Goal: Information Seeking & Learning: Learn about a topic

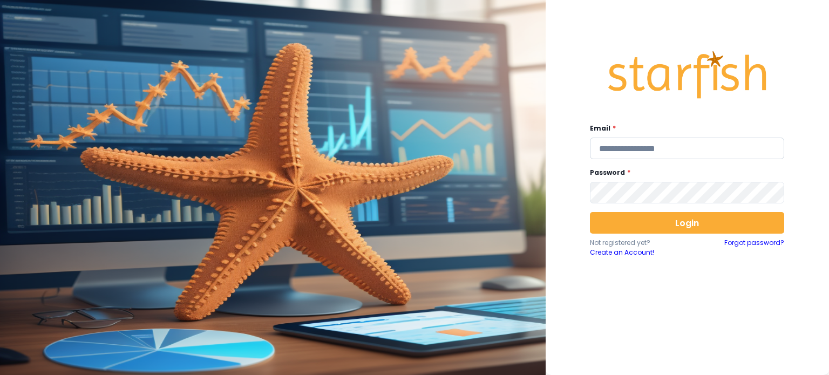
click at [617, 143] on input "email" at bounding box center [687, 149] width 194 height 22
type input "**********"
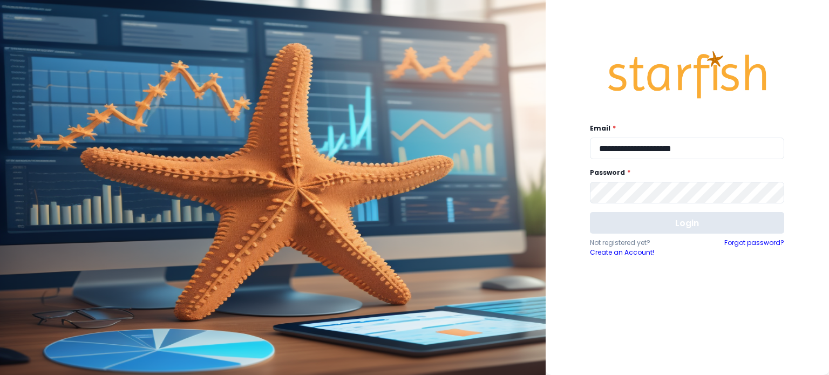
click at [680, 228] on button "Login" at bounding box center [687, 223] width 194 height 22
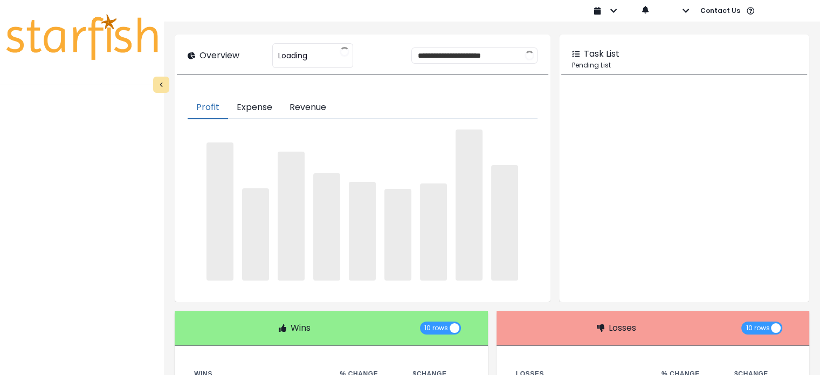
type input "**********"
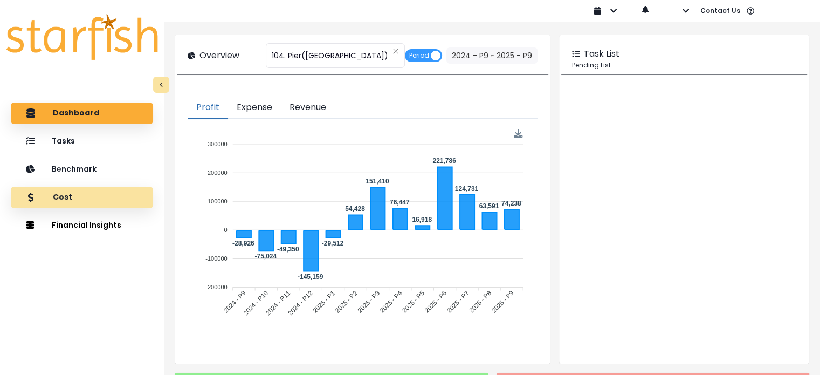
click at [80, 190] on div "Cost" at bounding box center [81, 197] width 125 height 23
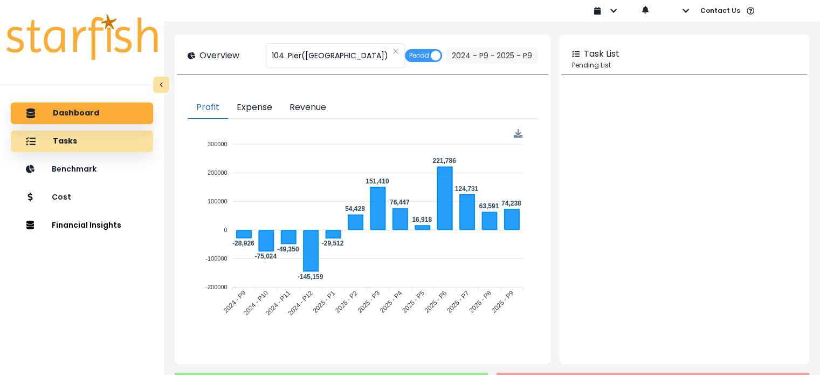
click at [84, 170] on p "Benchmark" at bounding box center [74, 169] width 45 height 9
click at [83, 196] on div "Cost" at bounding box center [81, 197] width 125 height 22
click at [101, 215] on button "Financial Insights" at bounding box center [82, 226] width 142 height 22
click at [95, 221] on button "Financial Insights" at bounding box center [82, 226] width 142 height 22
click at [102, 224] on button "Financial Insights" at bounding box center [82, 226] width 142 height 22
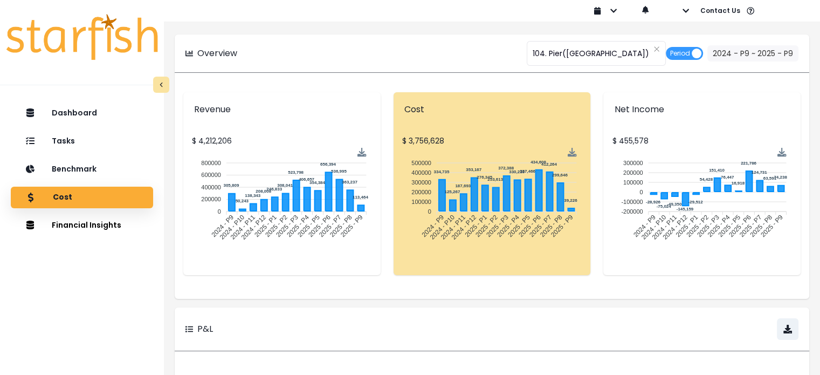
click at [85, 126] on div "Dashboard Tasks Benchmark Cost Financial Insights Comparison Overtime" at bounding box center [82, 247] width 164 height 294
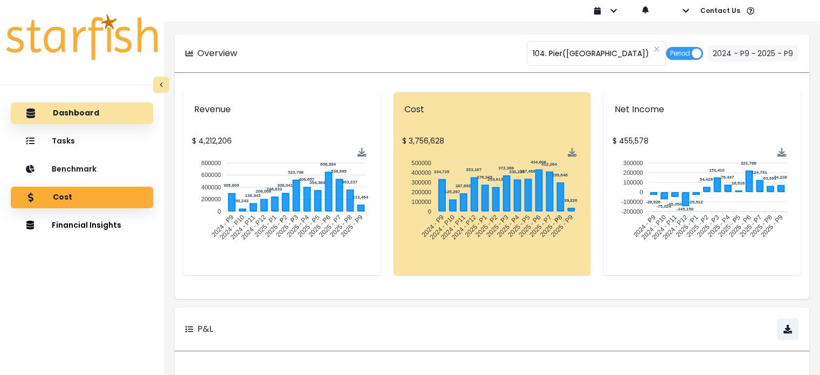
click at [84, 122] on div "Dashboard" at bounding box center [81, 113] width 125 height 23
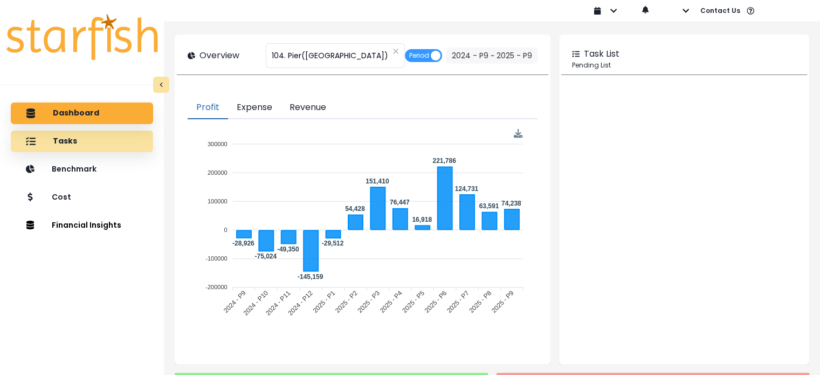
click at [88, 140] on div "Tasks" at bounding box center [81, 141] width 125 height 23
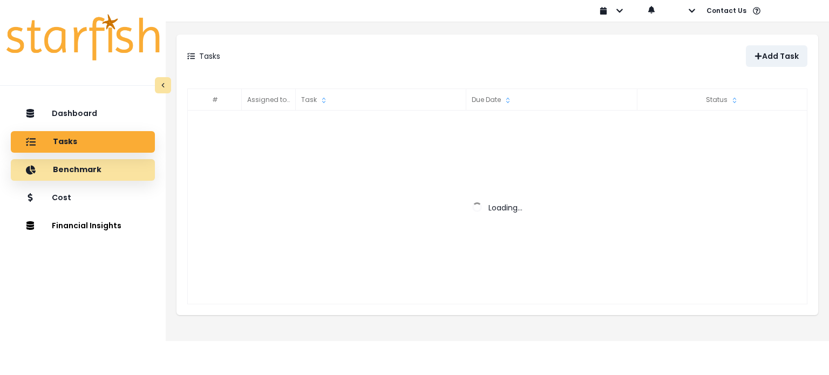
click at [86, 165] on p "Benchmark" at bounding box center [77, 170] width 49 height 10
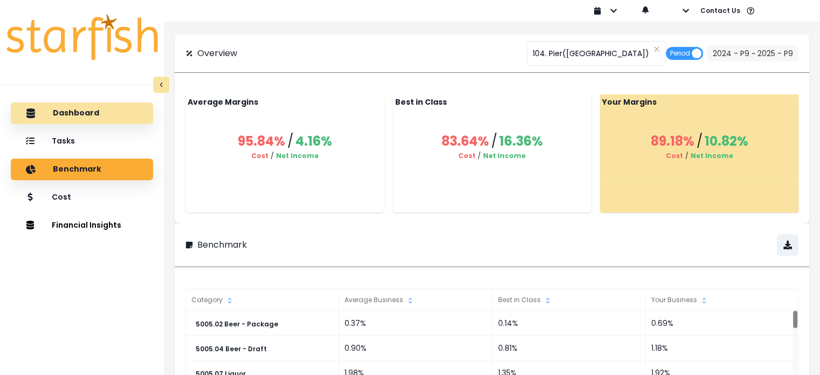
click at [73, 108] on p "Dashboard" at bounding box center [76, 113] width 46 height 10
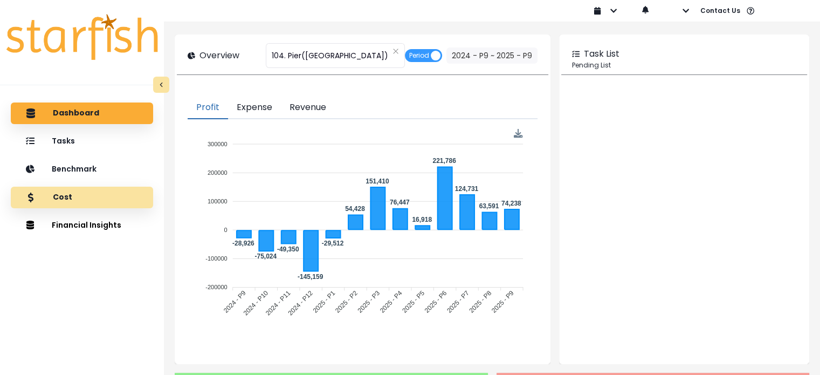
click at [73, 198] on div "Cost" at bounding box center [81, 197] width 125 height 23
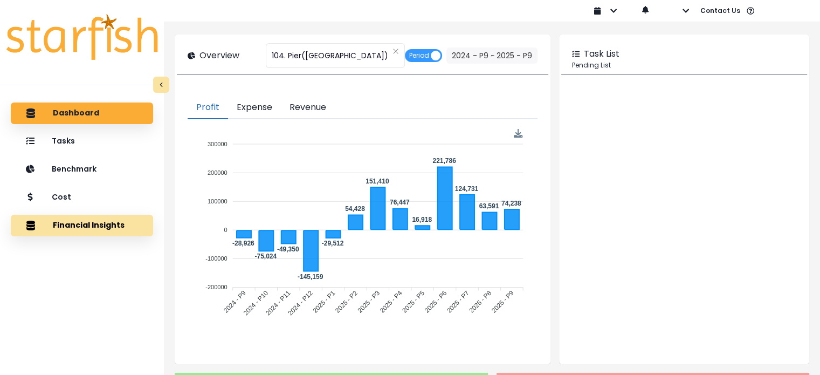
click at [88, 235] on button "Financial Insights" at bounding box center [82, 226] width 142 height 22
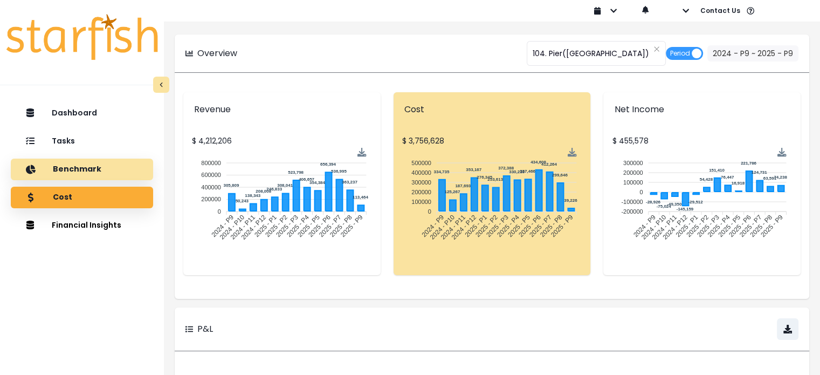
click at [94, 161] on div "Benchmark" at bounding box center [81, 169] width 125 height 23
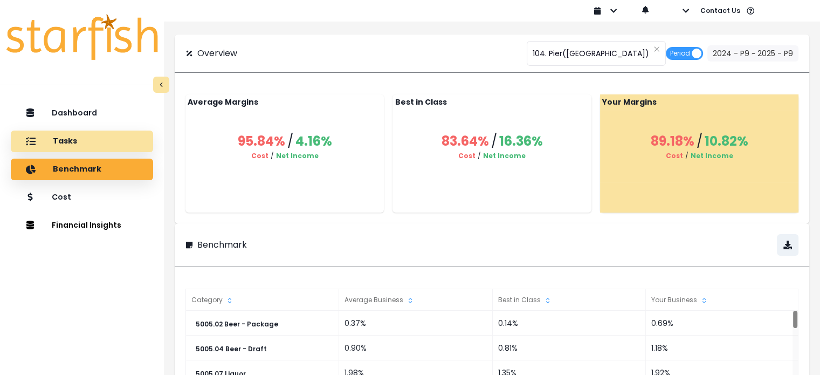
click at [79, 143] on div "Tasks" at bounding box center [81, 141] width 125 height 23
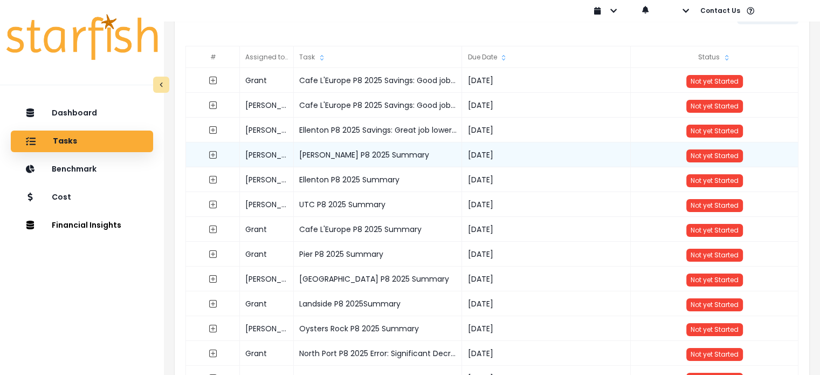
scroll to position [45, 0]
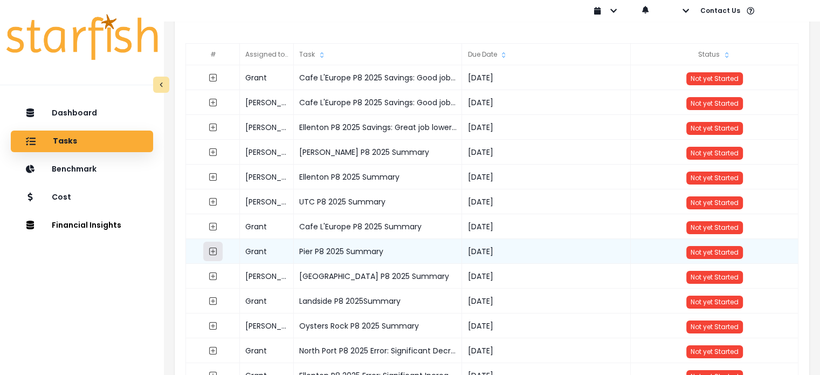
click at [216, 252] on icon "expand outline" at bounding box center [213, 251] width 9 height 9
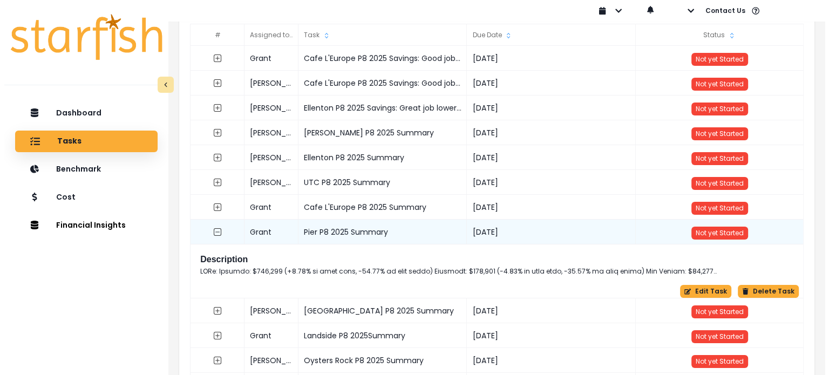
scroll to position [65, 0]
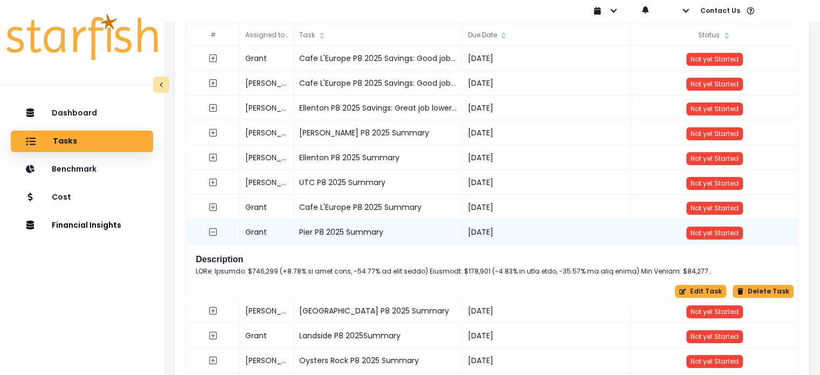
click at [318, 269] on p at bounding box center [465, 271] width 539 height 10
click at [717, 293] on button "Edit Task" at bounding box center [700, 291] width 51 height 13
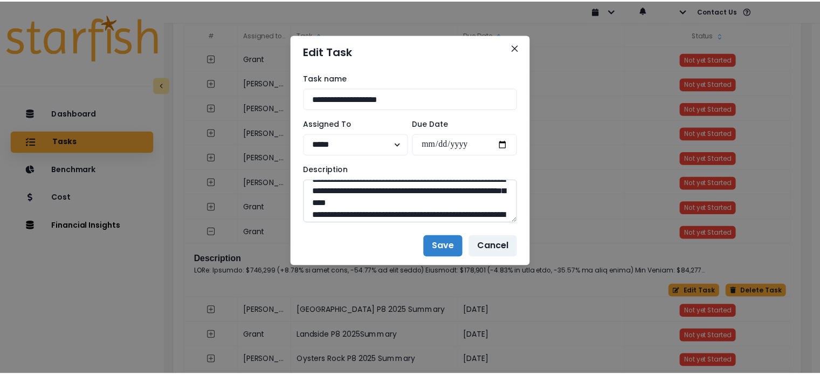
scroll to position [134, 0]
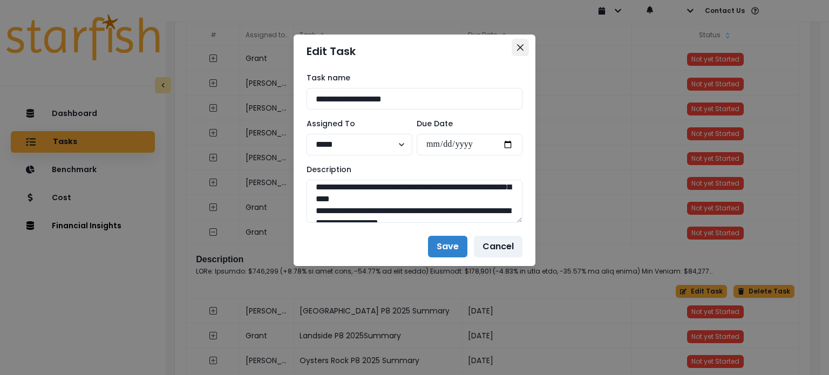
click at [522, 45] on icon "Close" at bounding box center [520, 47] width 6 height 6
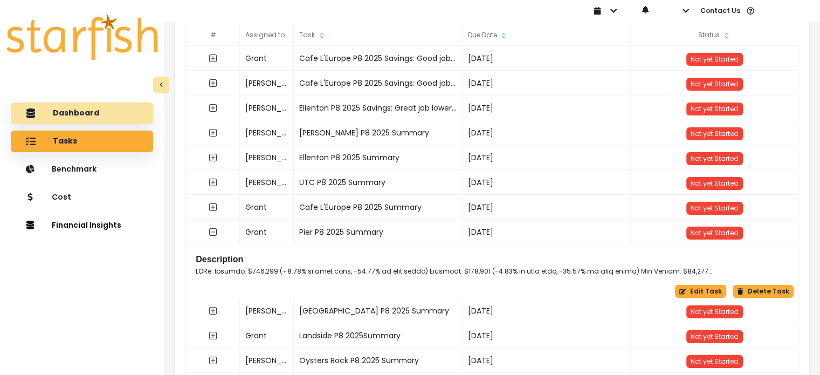
click at [86, 117] on p "Dashboard" at bounding box center [76, 113] width 46 height 10
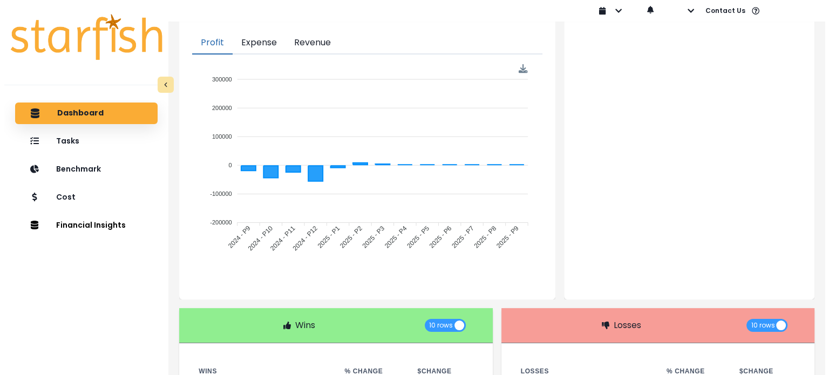
scroll to position [0, 0]
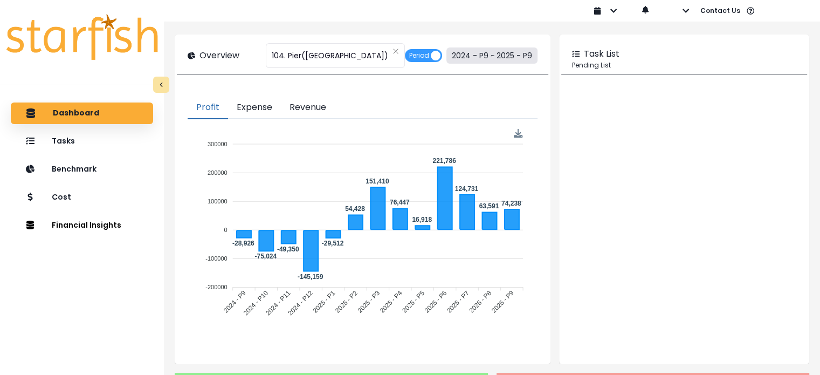
click at [459, 60] on button "2024 - P9 ~ 2025 - P9" at bounding box center [492, 55] width 91 height 16
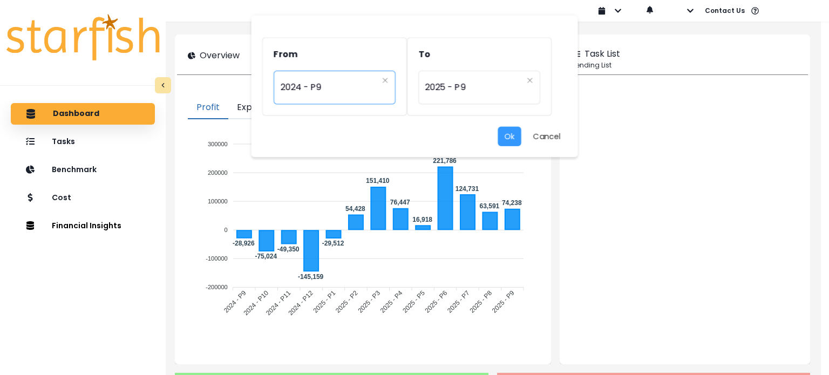
click at [372, 90] on span "2024 - P9" at bounding box center [329, 87] width 97 height 25
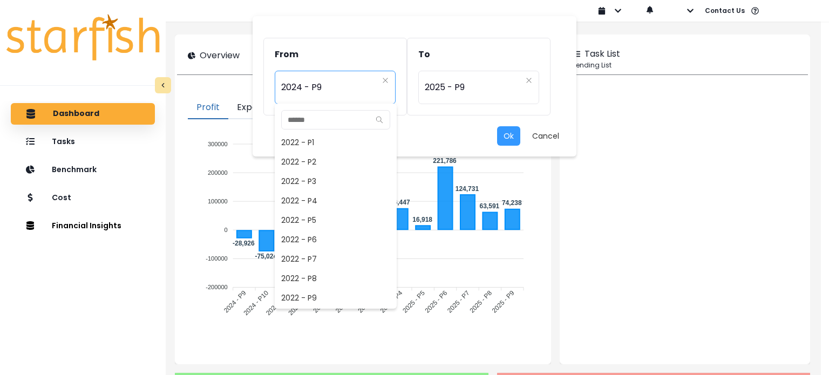
scroll to position [466, 0]
click at [345, 278] on span "2024 - P8" at bounding box center [336, 278] width 122 height 19
type input "*********"
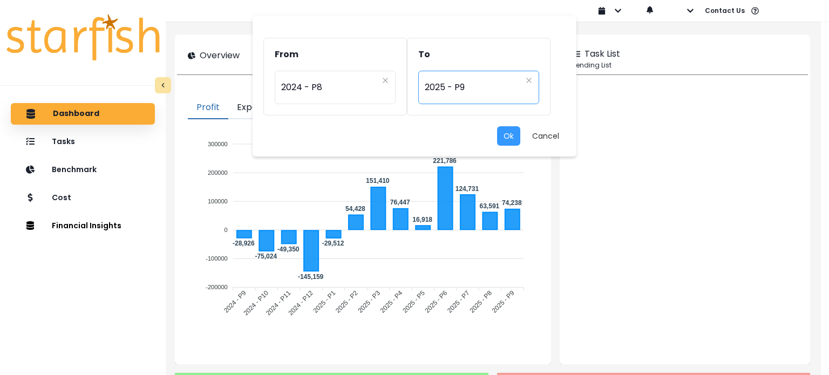
click at [457, 90] on span "2025 - P9" at bounding box center [472, 87] width 97 height 25
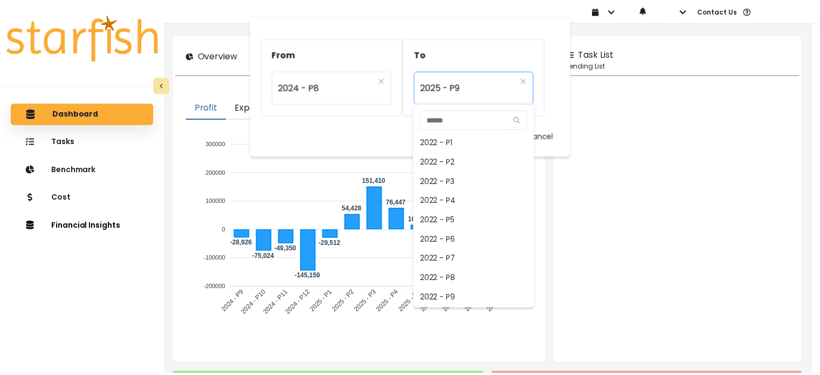
scroll to position [699, 0]
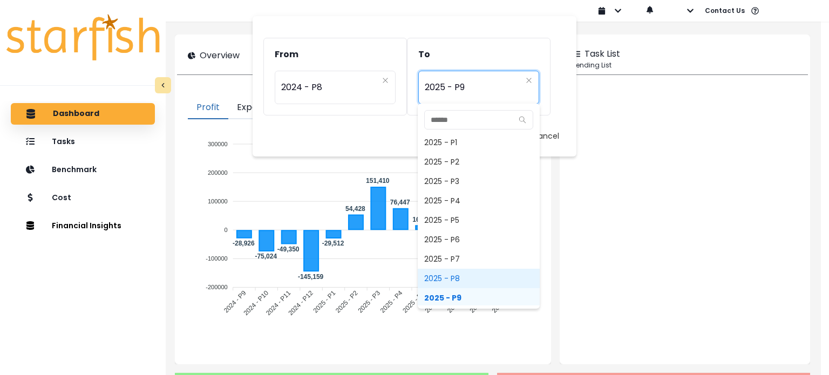
click at [470, 277] on span "2025 - P8" at bounding box center [478, 278] width 122 height 19
type input "*********"
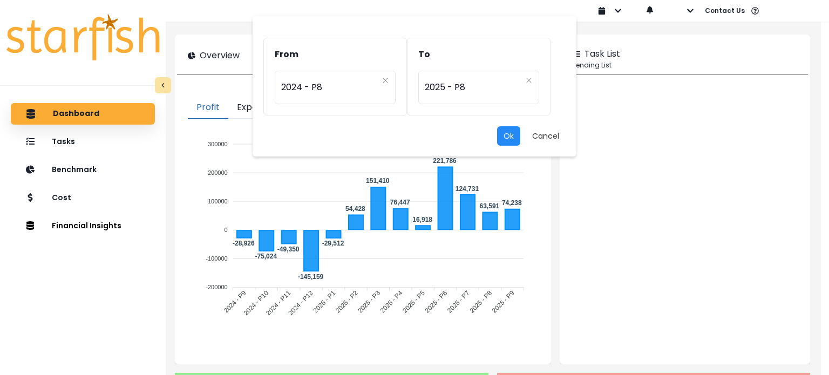
click at [497, 132] on button "Ok" at bounding box center [508, 135] width 23 height 19
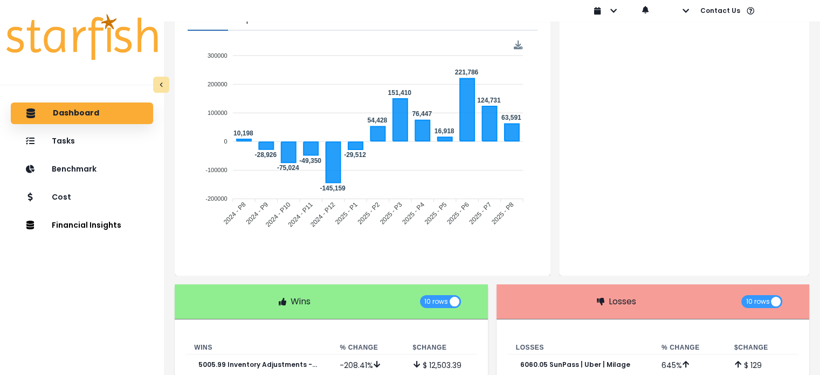
scroll to position [0, 0]
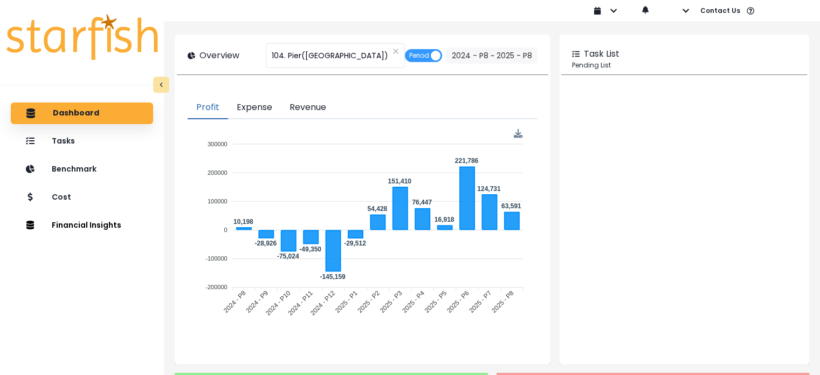
click at [520, 130] on img at bounding box center [518, 133] width 9 height 9
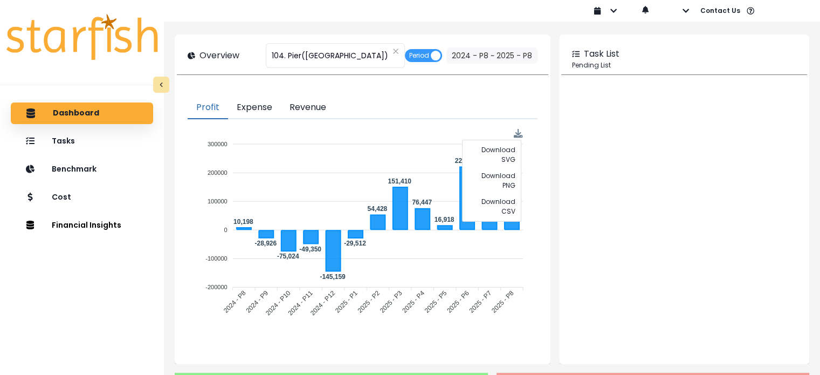
click at [382, 133] on foreignobject at bounding box center [362, 231] width 332 height 207
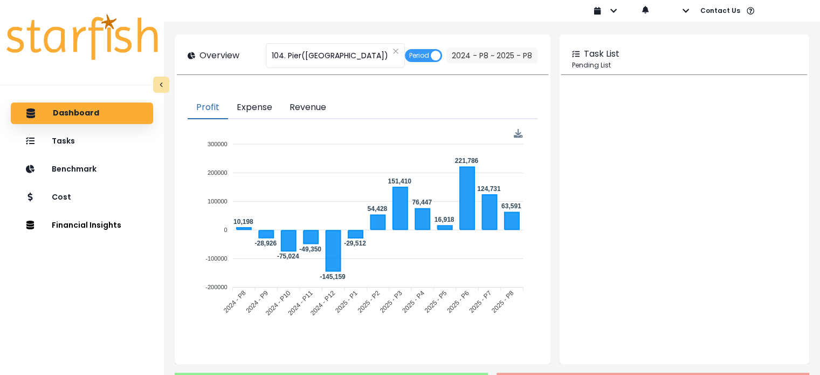
click at [243, 117] on button "Expense" at bounding box center [254, 108] width 53 height 23
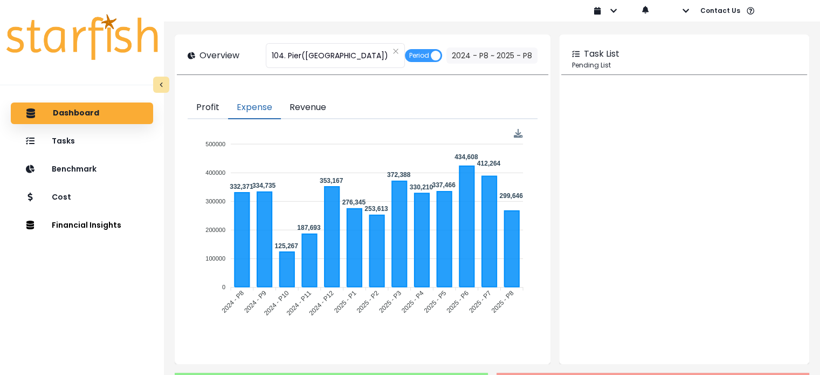
click at [292, 107] on button "Revenue" at bounding box center [308, 108] width 54 height 23
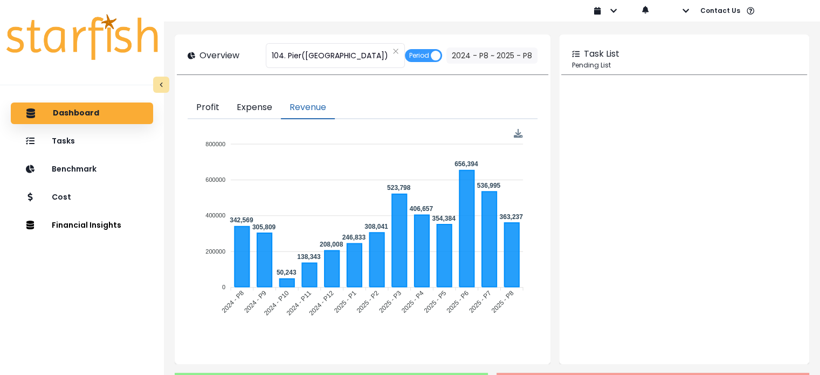
click at [237, 113] on button "Expense" at bounding box center [254, 108] width 53 height 23
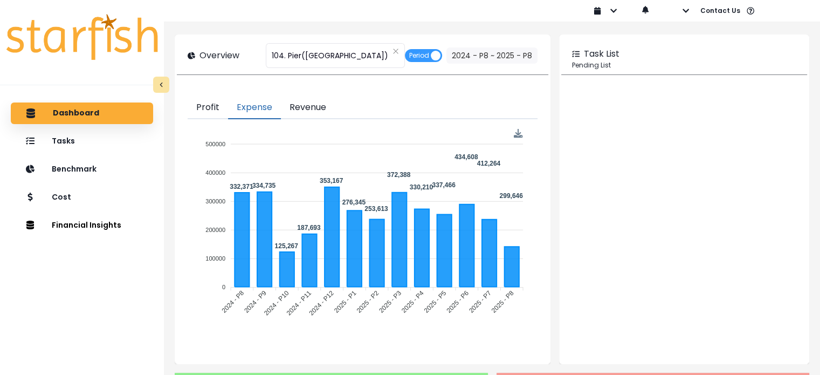
click at [216, 113] on button "Profit" at bounding box center [208, 108] width 40 height 23
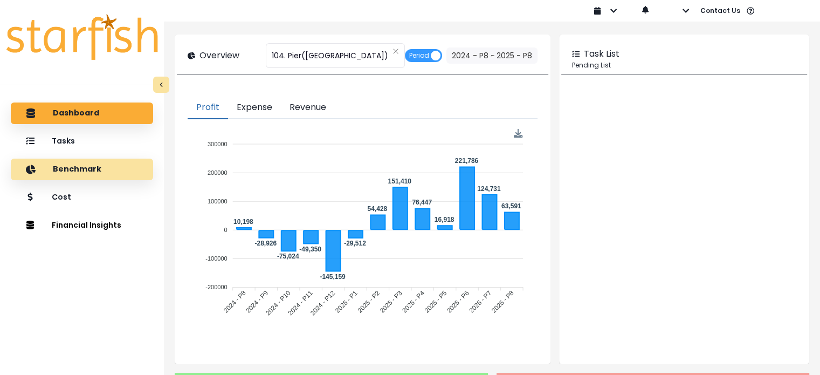
click at [98, 166] on div "Benchmark" at bounding box center [81, 169] width 125 height 23
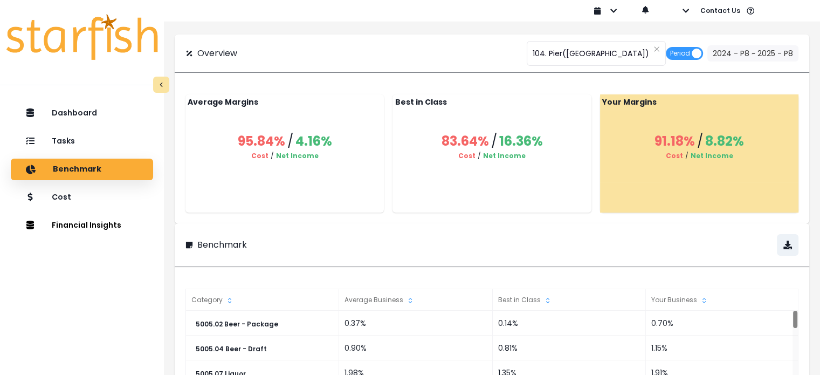
click at [54, 125] on div "Dashboard Tasks Benchmark Cost Financial Insights Comparison Overtime" at bounding box center [82, 247] width 164 height 294
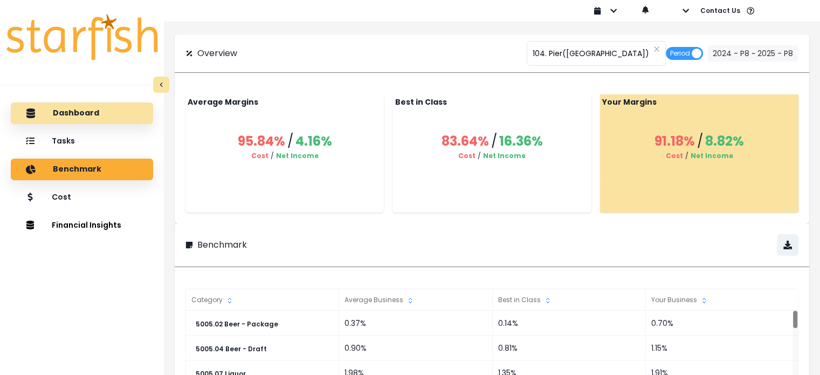
click at [58, 120] on div "Dashboard" at bounding box center [81, 113] width 125 height 23
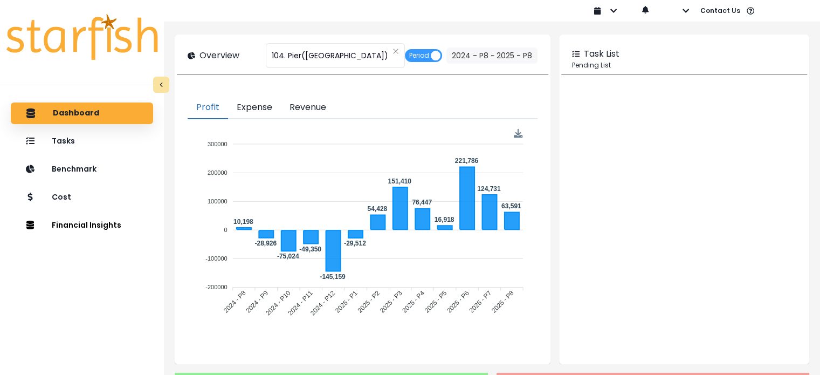
click at [269, 114] on button "Expense" at bounding box center [254, 108] width 53 height 23
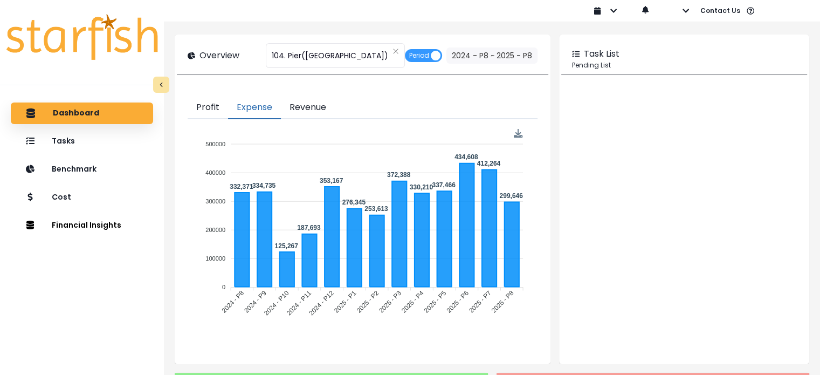
click at [295, 114] on button "Revenue" at bounding box center [308, 108] width 54 height 23
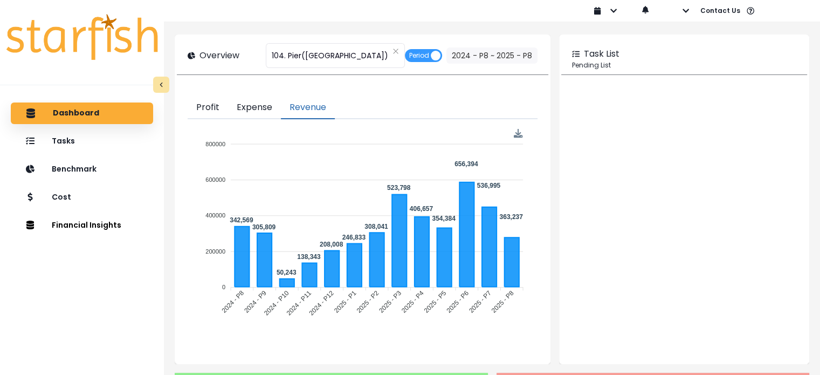
click at [210, 112] on button "Profit" at bounding box center [208, 108] width 40 height 23
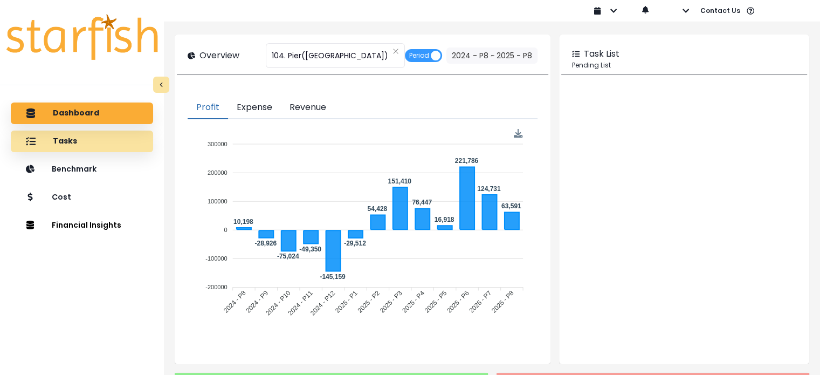
click at [59, 148] on div "Tasks" at bounding box center [81, 141] width 125 height 23
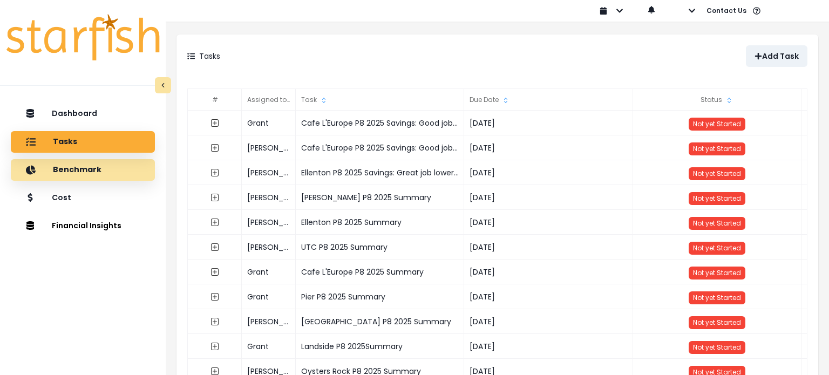
click at [62, 161] on div "Benchmark" at bounding box center [82, 170] width 127 height 23
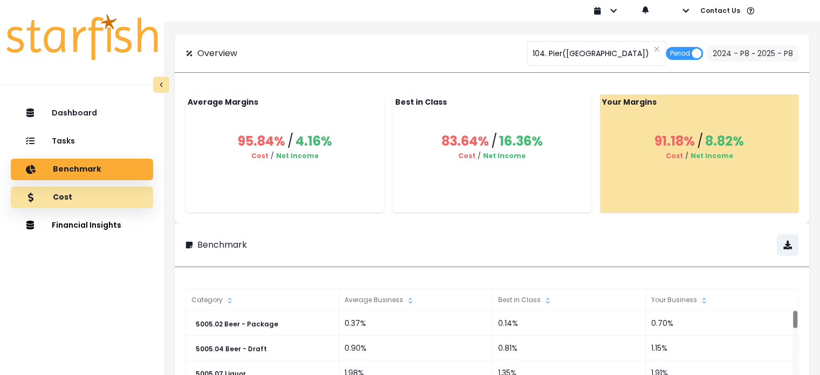
click at [119, 198] on div "Cost" at bounding box center [81, 197] width 125 height 23
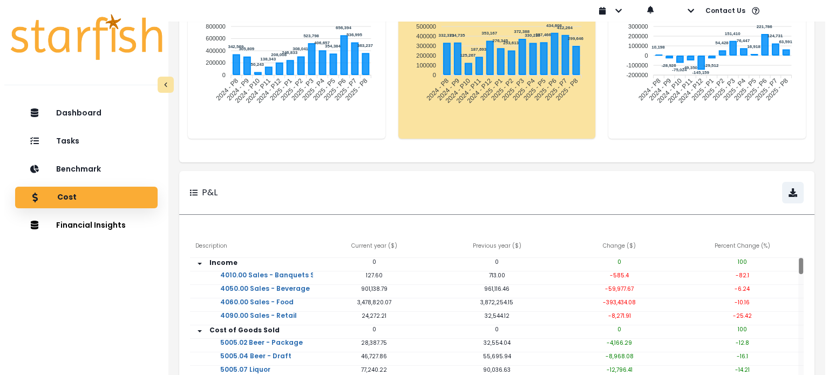
scroll to position [137, 0]
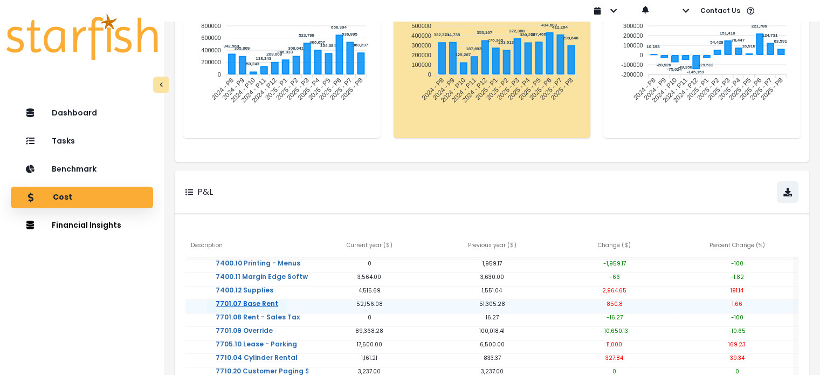
click at [258, 306] on link "7701.07 Base Rent" at bounding box center [247, 311] width 80 height 22
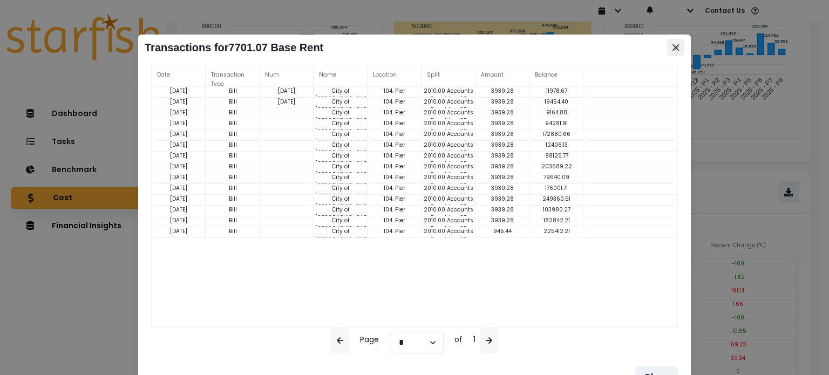
click at [683, 43] on button "Close" at bounding box center [675, 47] width 17 height 17
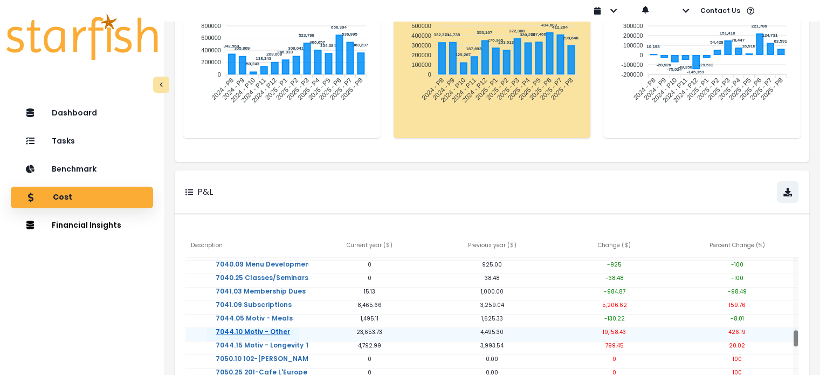
click at [252, 330] on link "7044.10 Motiv - Other" at bounding box center [253, 339] width 92 height 22
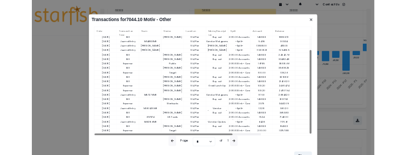
scroll to position [153, 0]
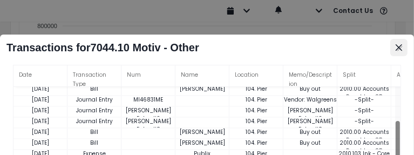
click at [395, 51] on button "Close" at bounding box center [398, 47] width 17 height 17
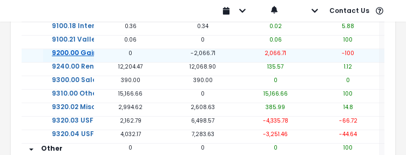
click at [84, 51] on link "9200.00 Gain (Loss) on Asset Sale" at bounding box center [110, 60] width 135 height 22
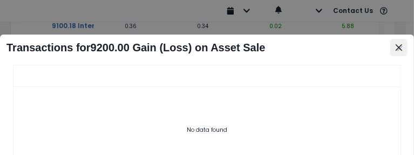
click at [394, 47] on button "Close" at bounding box center [398, 47] width 17 height 17
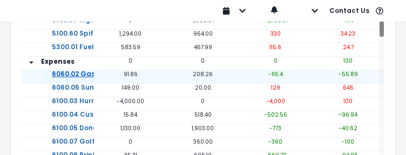
click at [86, 73] on link "6060.02 Gasoline - Office, Others" at bounding box center [109, 81] width 133 height 22
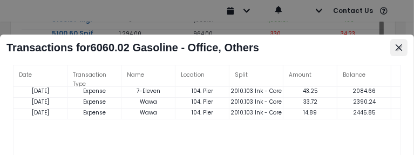
click at [399, 51] on button "Close" at bounding box center [398, 47] width 17 height 17
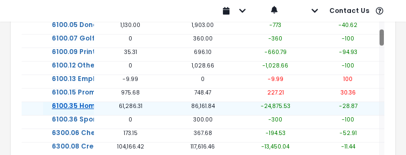
click at [84, 106] on link "6100.35 Home Office Advertising" at bounding box center [108, 113] width 130 height 22
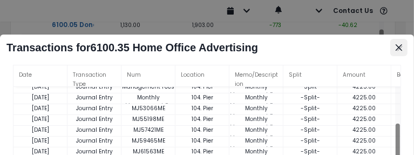
click at [399, 51] on button "Close" at bounding box center [398, 47] width 17 height 17
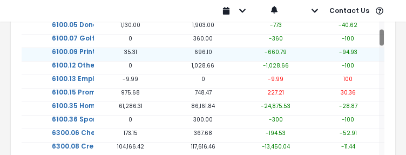
click at [368, 44] on div "-100" at bounding box center [348, 41] width 72 height 13
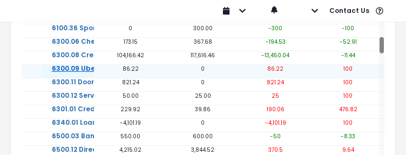
click at [88, 71] on link "6300.09 Uber Eats Fees" at bounding box center [92, 76] width 98 height 22
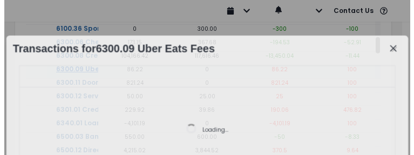
scroll to position [1172, 0]
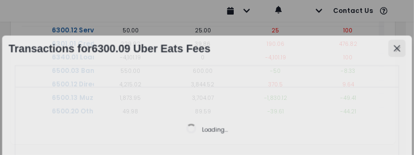
click at [398, 51] on button "Close" at bounding box center [396, 48] width 17 height 17
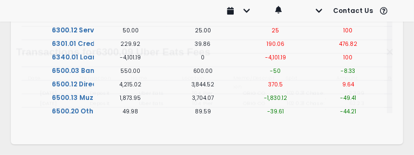
scroll to position [1169, 0]
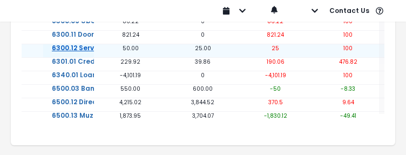
click at [84, 53] on link "6300.12 Service Charges" at bounding box center [93, 55] width 101 height 22
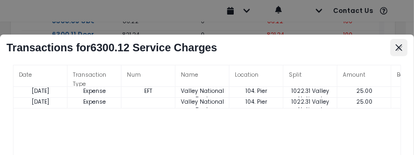
click at [394, 51] on button "Close" at bounding box center [398, 47] width 17 height 17
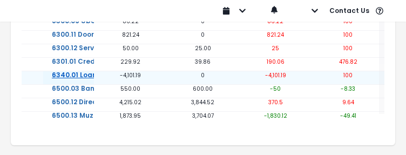
click at [70, 73] on link "6340.01 Loan Interest Expense" at bounding box center [104, 82] width 122 height 22
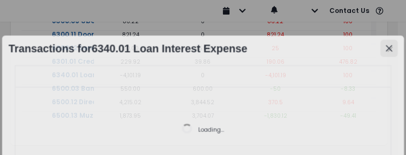
click at [392, 47] on icon "Close" at bounding box center [389, 48] width 6 height 6
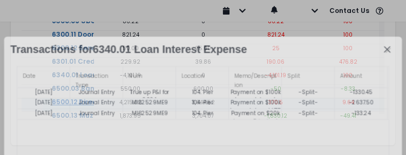
click at [87, 101] on link "6500.12 Direct TV - Sports Packages NFL" at bounding box center [121, 109] width 156 height 22
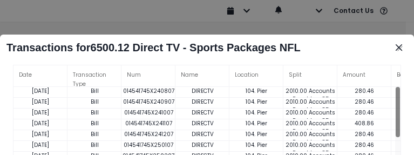
scroll to position [1169, 0]
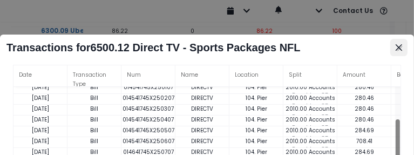
click at [398, 52] on button "Close" at bounding box center [398, 47] width 17 height 17
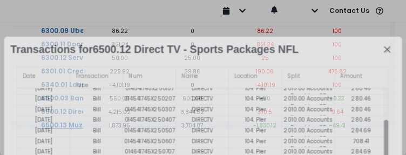
click at [86, 121] on link "6500.13 Muzak/Mood Media" at bounding box center [88, 132] width 113 height 22
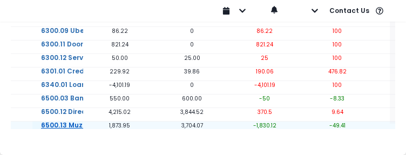
click at [86, 115] on div "Loading..." at bounding box center [203, 130] width 360 height 83
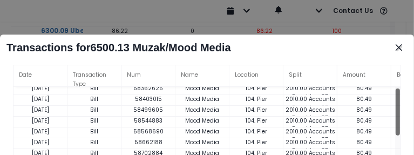
drag, startPoint x: 397, startPoint y: 124, endPoint x: 361, endPoint y: 138, distance: 38.5
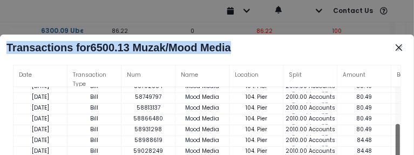
drag, startPoint x: 344, startPoint y: 44, endPoint x: 343, endPoint y: 13, distance: 30.8
click at [343, 13] on div "Transactions for 6500.13 Muzak/Mood Media Date Transaction Type Num Name Locati…" at bounding box center [207, 77] width 414 height 155
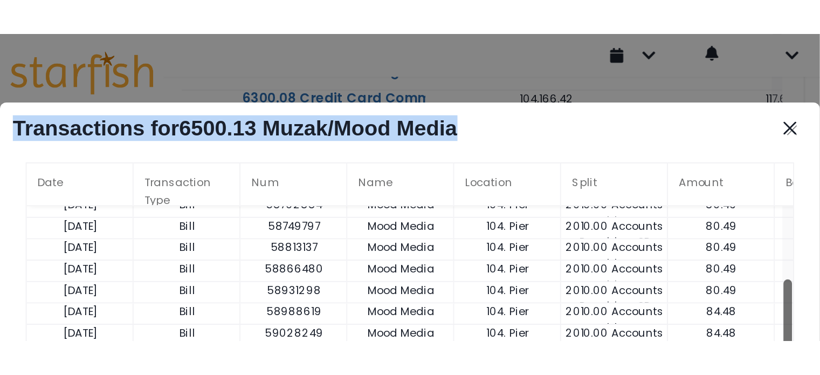
scroll to position [243, 0]
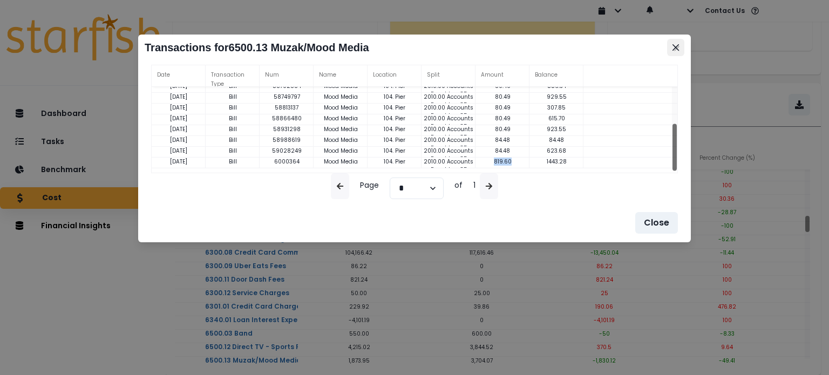
click at [413, 47] on button "Close" at bounding box center [675, 47] width 17 height 17
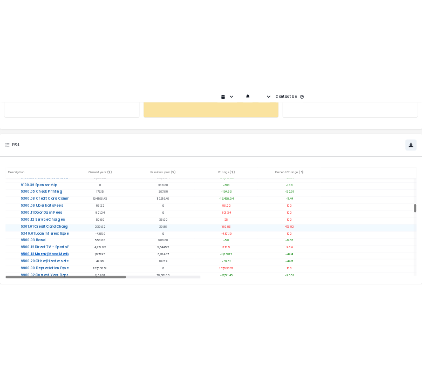
scroll to position [0, 0]
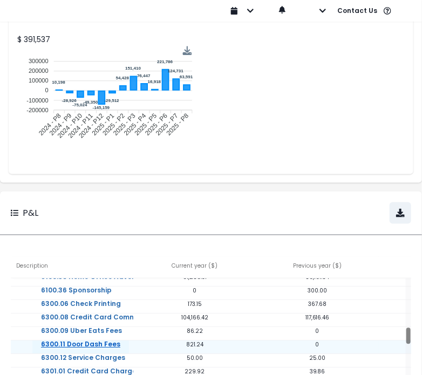
click at [81, 154] on link "6300.11 Door Dash Fees" at bounding box center [80, 351] width 97 height 22
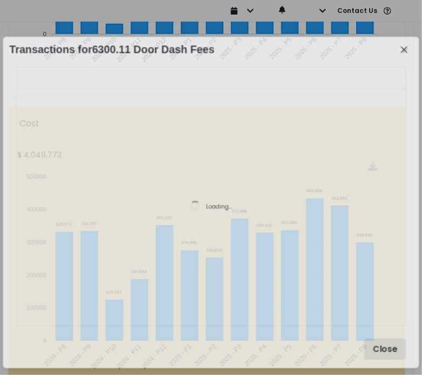
click at [382, 154] on button "Close" at bounding box center [385, 348] width 42 height 21
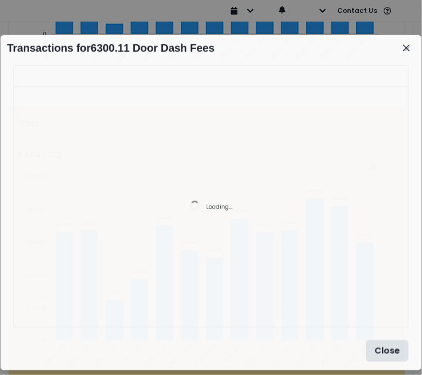
scroll to position [742, 0]
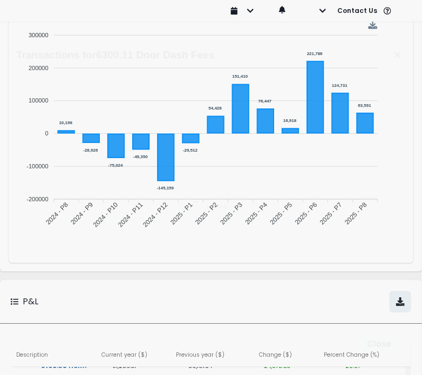
click at [95, 154] on footer "Close" at bounding box center [211, 343] width 402 height 37
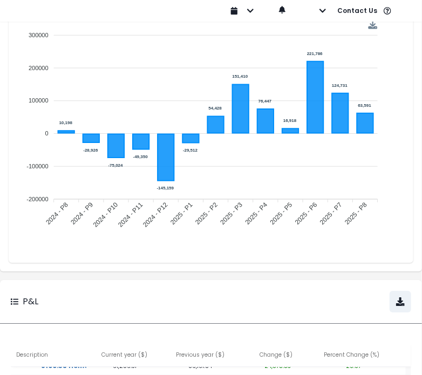
scroll to position [973, 0]
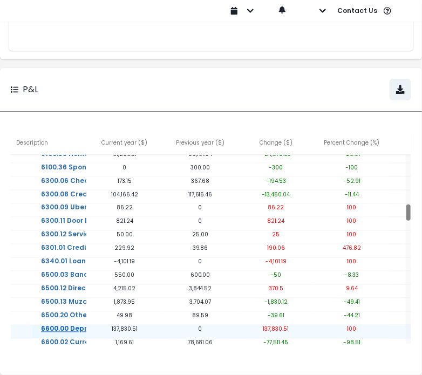
click at [88, 154] on link "6600.00 Depreciation Expense" at bounding box center [93, 336] width 122 height 22
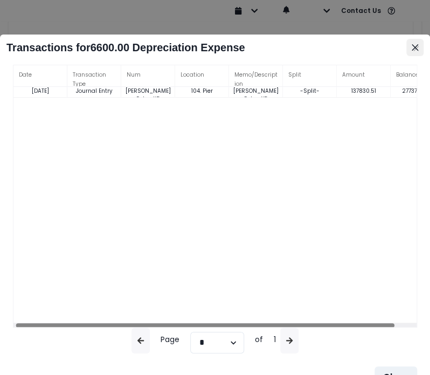
click at [413, 51] on button "Close" at bounding box center [415, 47] width 17 height 17
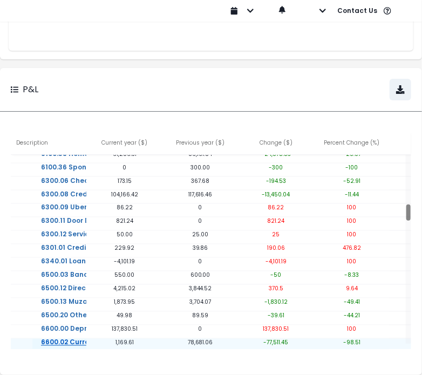
click at [86, 154] on link "6600.02 Current Year Depreciation" at bounding box center [101, 350] width 138 height 22
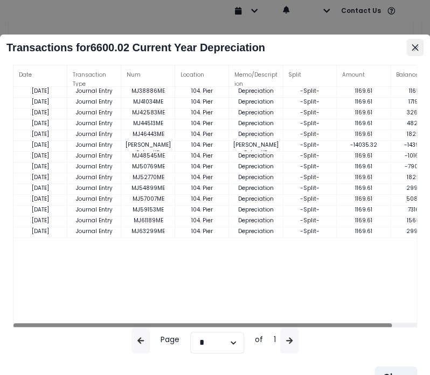
click at [413, 49] on icon "Close" at bounding box center [415, 47] width 6 height 6
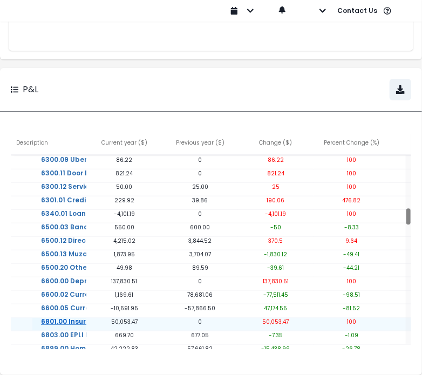
click at [406, 154] on div at bounding box center [408, 249] width 5 height 189
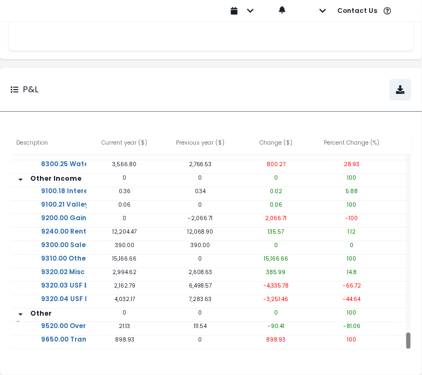
scroll to position [0, 0]
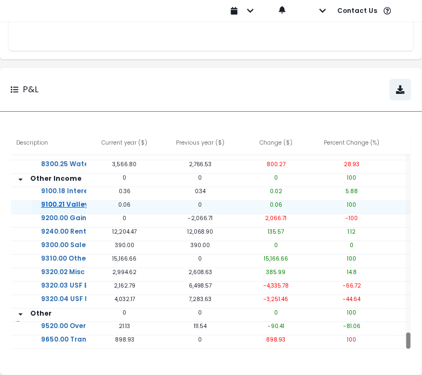
click at [77, 154] on link "9100.21 Valley Money Mkt Interest" at bounding box center [98, 212] width 133 height 22
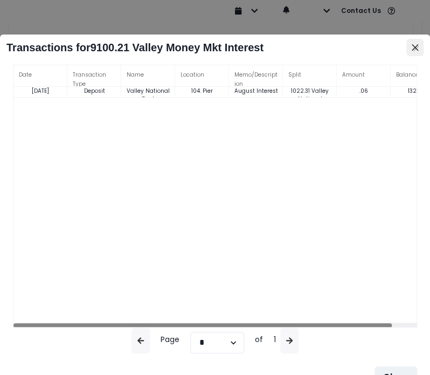
click at [411, 50] on button "Close" at bounding box center [415, 47] width 17 height 17
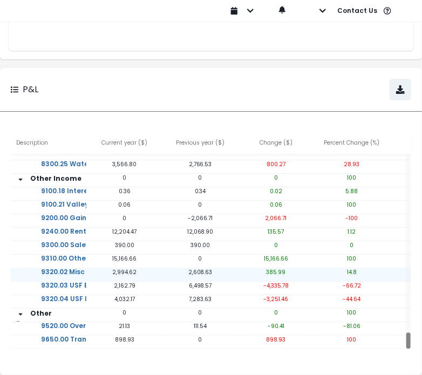
click at [131, 154] on p "15,166.66" at bounding box center [124, 259] width 76 height 8
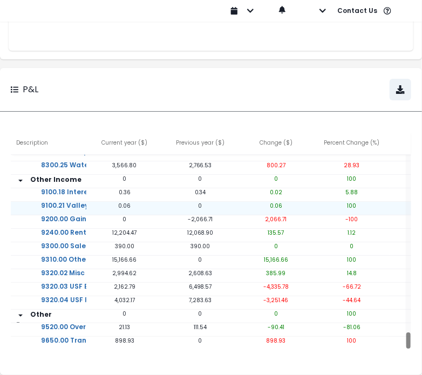
scroll to position [969, 0]
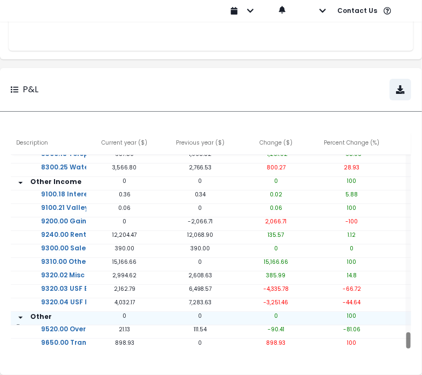
click at [25, 154] on icon "arrow down" at bounding box center [20, 317] width 9 height 9
click at [25, 154] on icon "arrow right" at bounding box center [20, 317] width 9 height 9
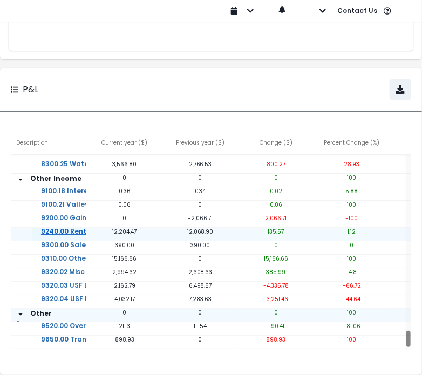
scroll to position [973, 0]
